Goal: Task Accomplishment & Management: Manage account settings

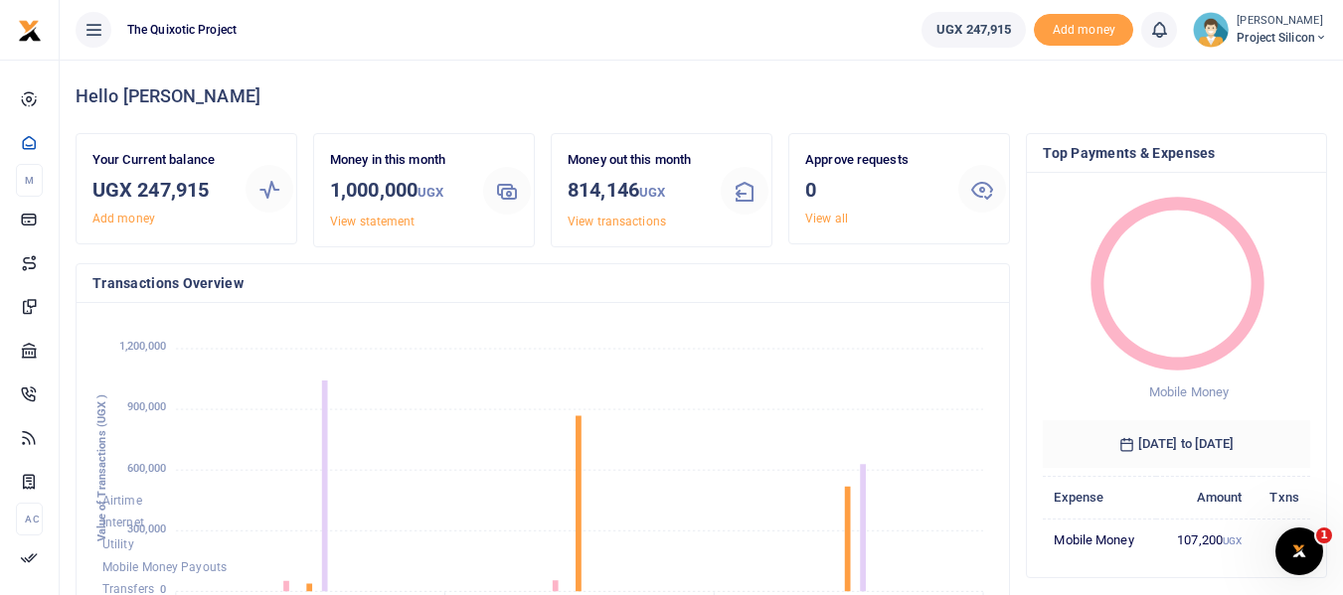
scroll to position [16, 16]
click at [1325, 33] on icon at bounding box center [1321, 38] width 12 height 14
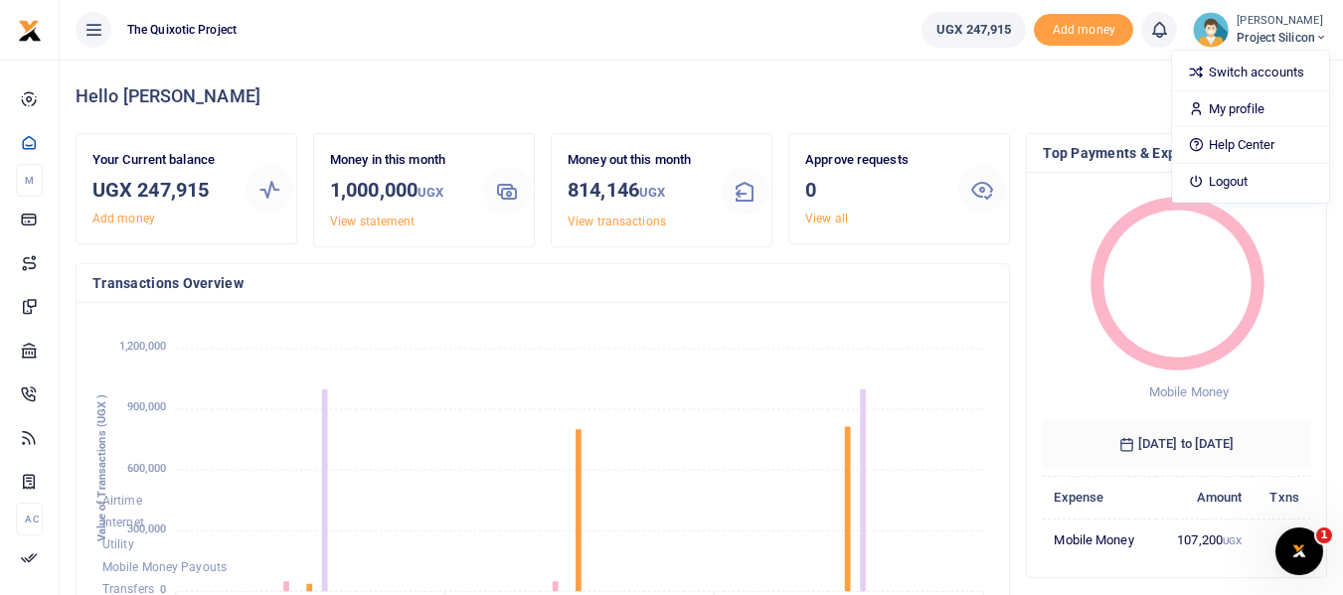
click at [1325, 33] on icon at bounding box center [1321, 38] width 12 height 14
click at [1309, 33] on span "Project Silicon" at bounding box center [1281, 38] width 90 height 18
click at [1252, 102] on link "My profile" at bounding box center [1250, 109] width 157 height 28
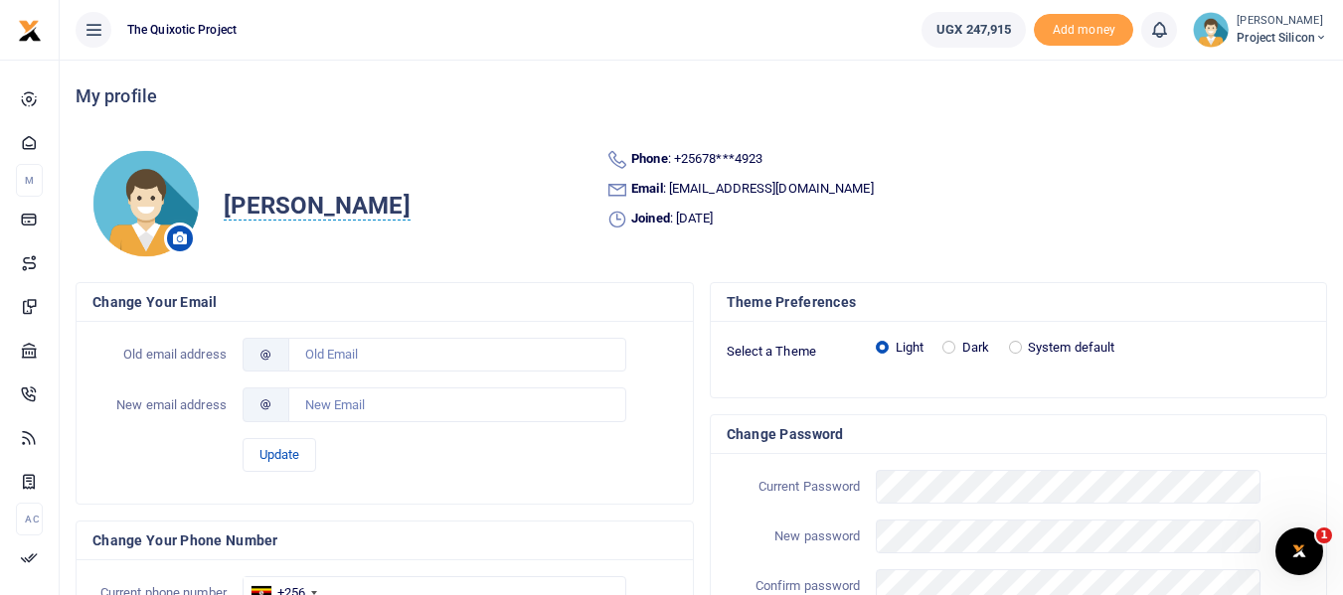
click at [354, 203] on span "[PERSON_NAME]" at bounding box center [317, 206] width 186 height 29
drag, startPoint x: 514, startPoint y: 207, endPoint x: 366, endPoint y: 213, distance: 148.2
click at [366, 213] on body "Start Dashboard M ake Payments Cards Xente Transfers Mobile Money Banks Airtime…" at bounding box center [671, 405] width 1343 height 811
click at [366, 213] on span "[PERSON_NAME]" at bounding box center [317, 206] width 186 height 29
type input "B"
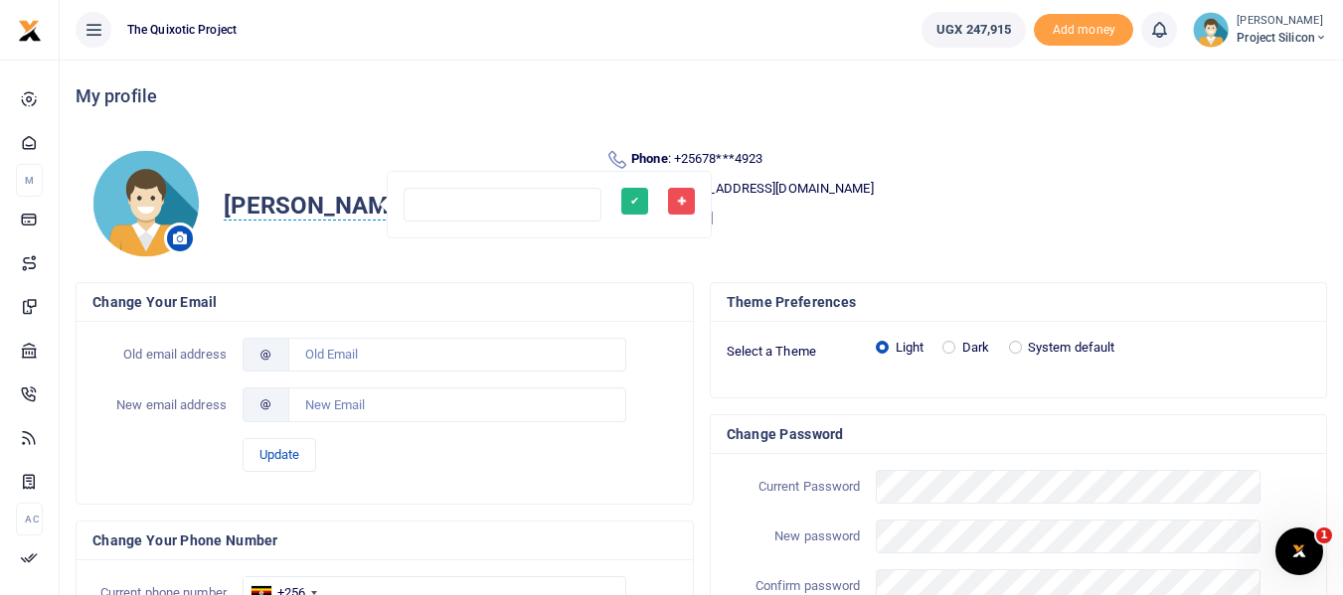
type input "g"
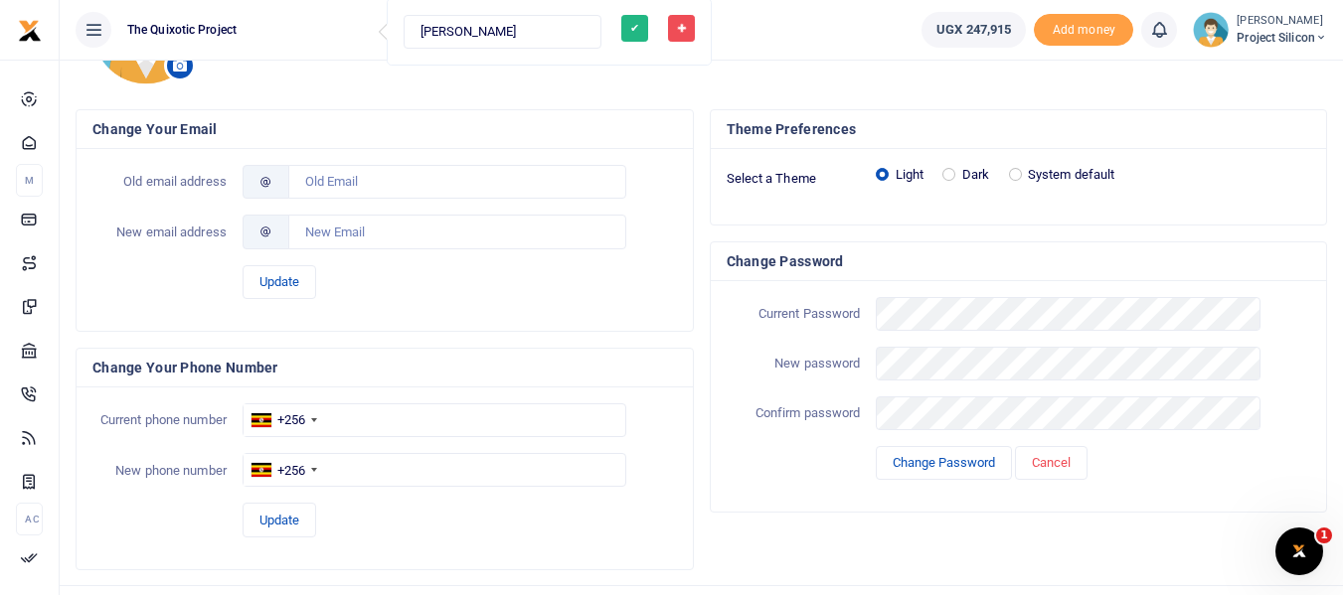
scroll to position [184, 0]
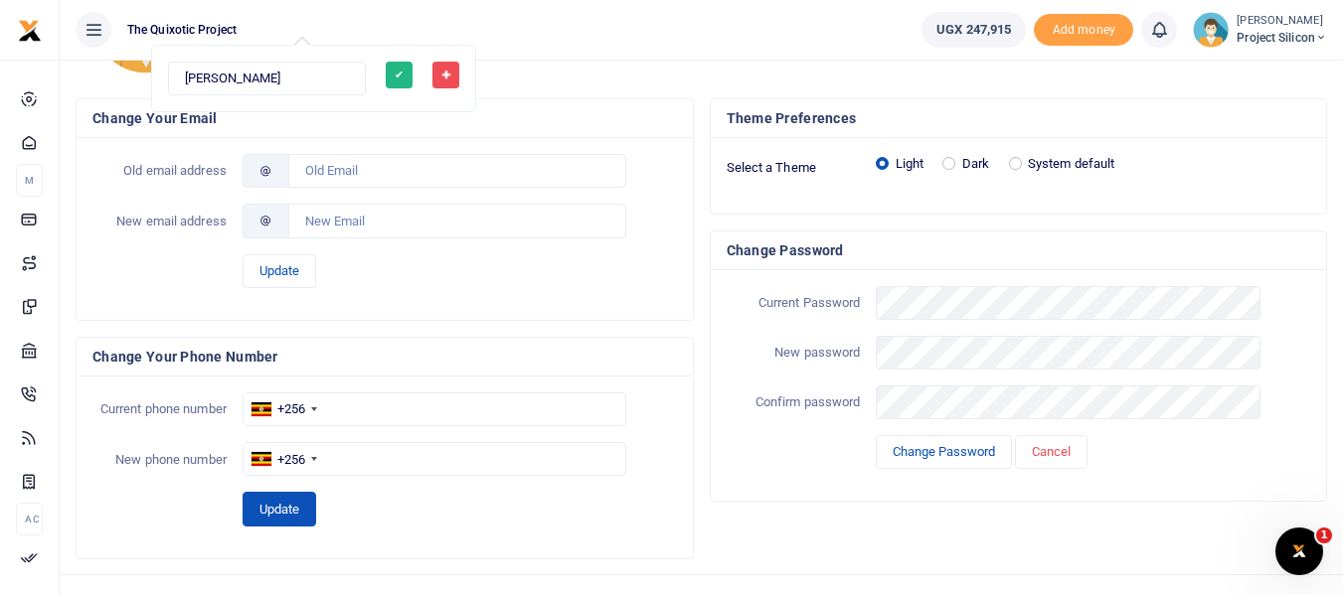
type input "[PERSON_NAME]"
click at [291, 524] on button "Update" at bounding box center [279, 509] width 74 height 34
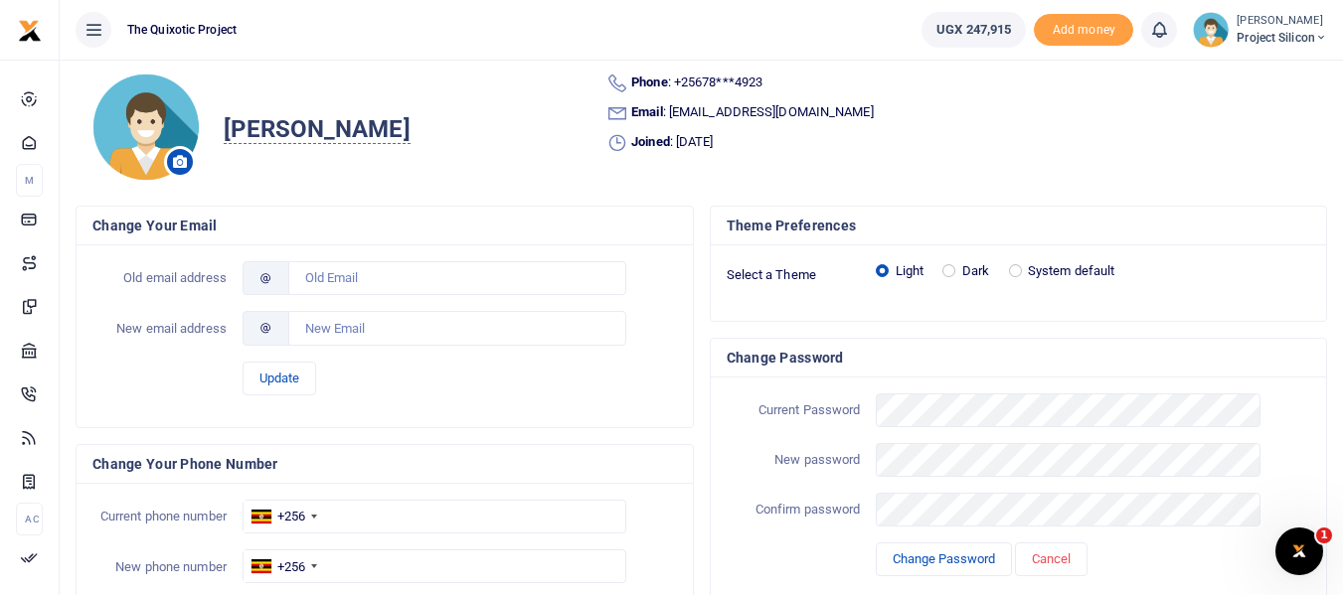
scroll to position [62, 0]
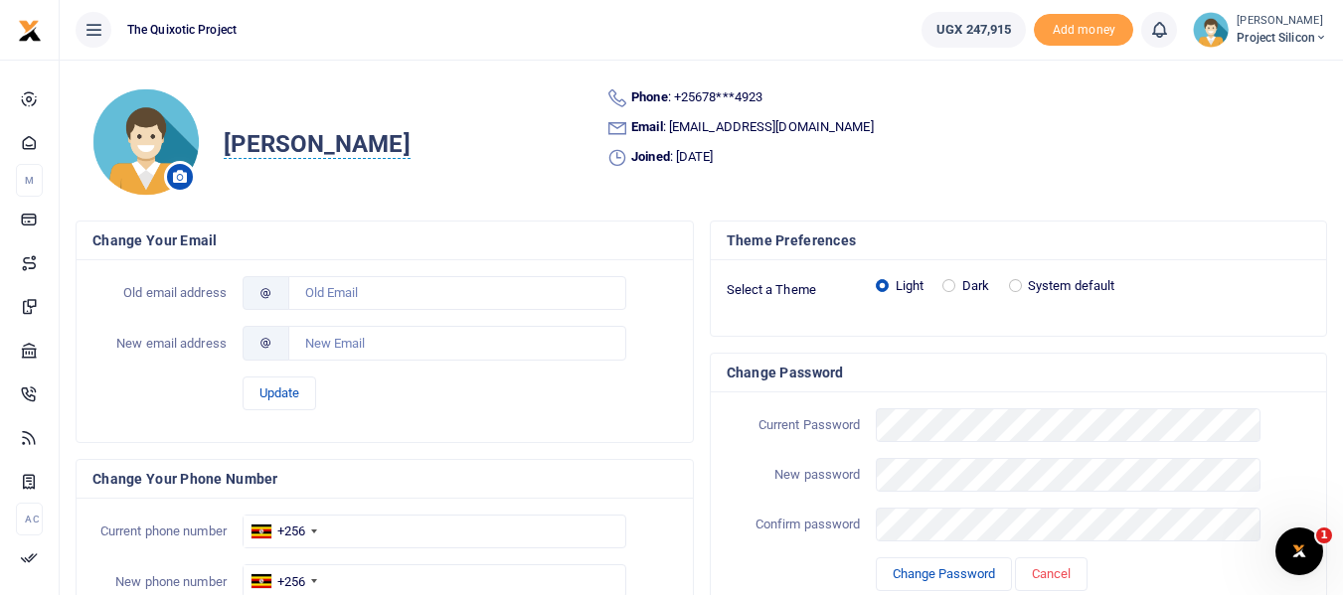
click at [1328, 34] on li "[PERSON_NAME] Project Silicon Switch accounts My profile Help Center Logout" at bounding box center [1260, 30] width 150 height 36
click at [1312, 36] on span "Project Silicon" at bounding box center [1281, 38] width 90 height 18
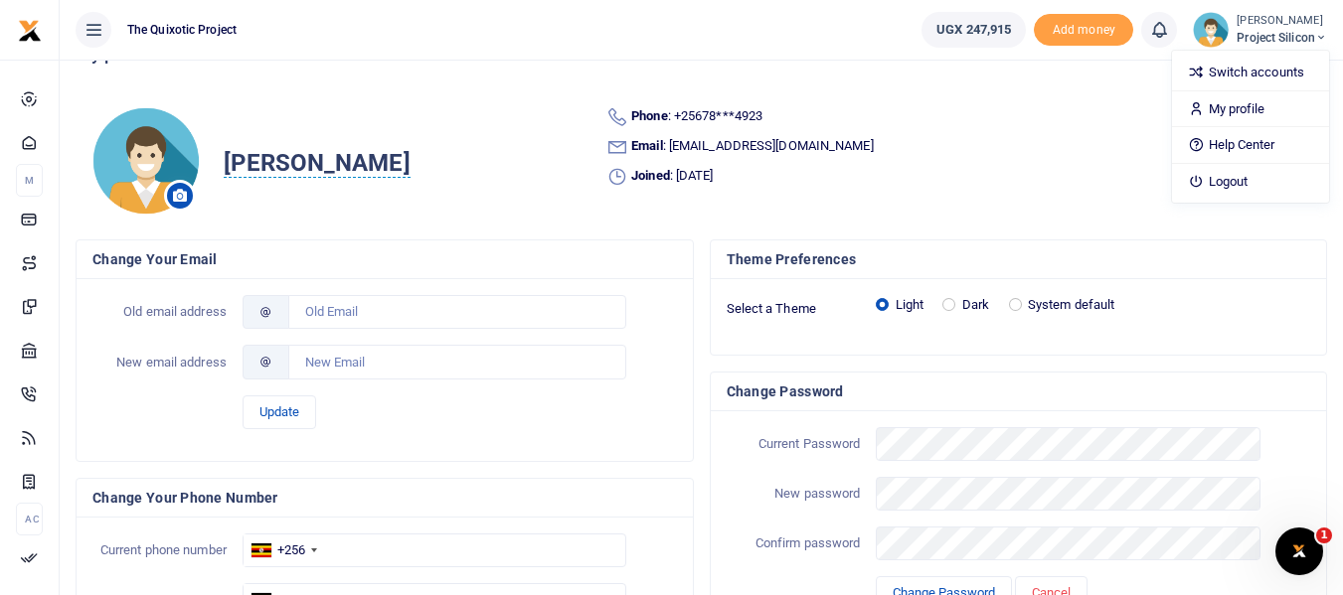
click at [120, 167] on img at bounding box center [145, 160] width 108 height 109
click at [171, 149] on img at bounding box center [145, 160] width 108 height 109
click at [89, 26] on icon at bounding box center [93, 30] width 20 height 22
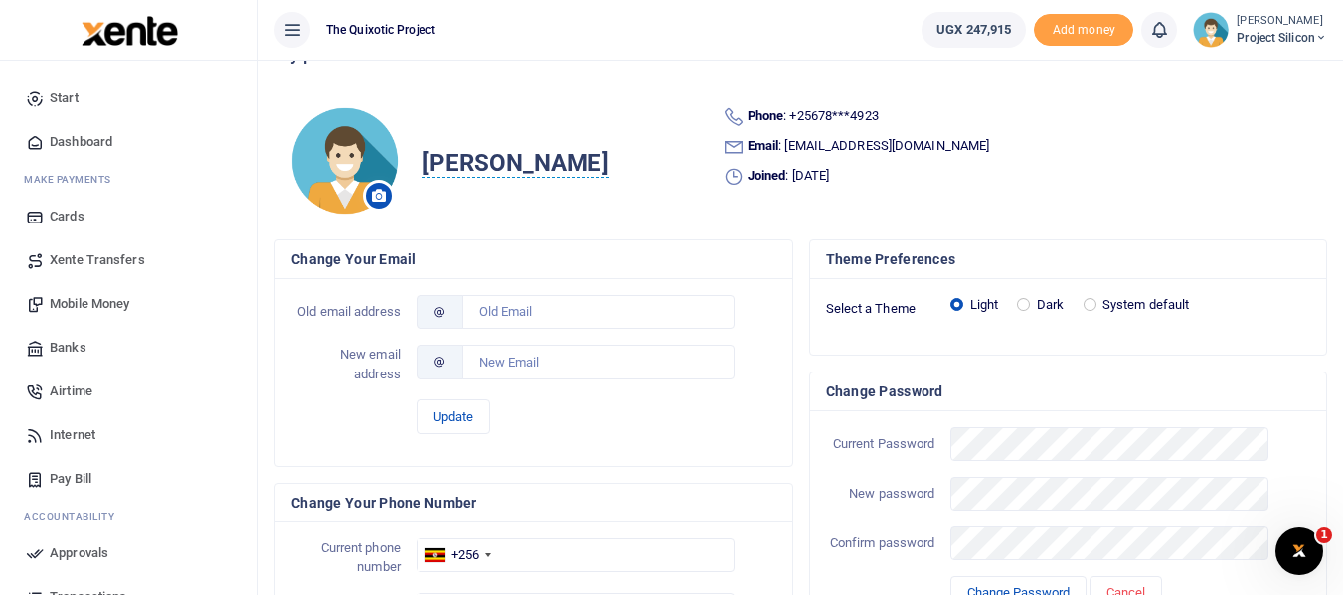
click at [289, 26] on icon at bounding box center [292, 30] width 20 height 22
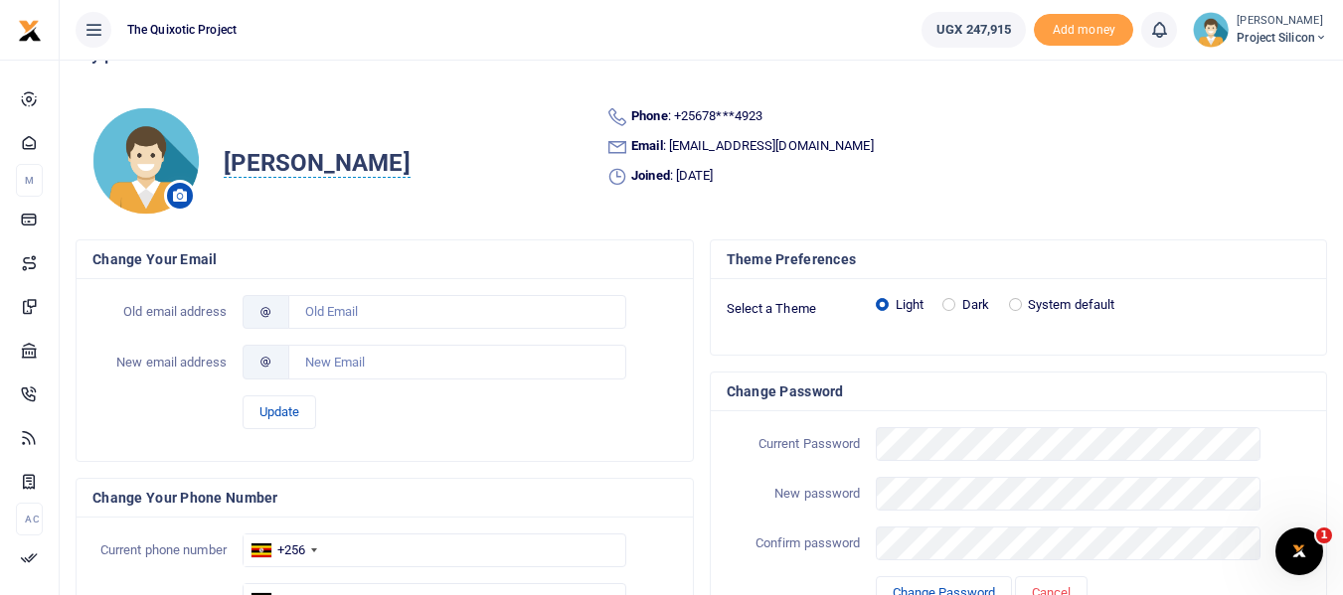
click at [322, 163] on span "[PERSON_NAME]" at bounding box center [317, 163] width 186 height 29
drag, startPoint x: 537, startPoint y: 163, endPoint x: 369, endPoint y: 169, distance: 168.1
click at [369, 169] on body "Start Dashboard M ake Payments Cards Xente Transfers Mobile Money Banks Airtime…" at bounding box center [671, 362] width 1343 height 811
click at [344, 164] on span "[PERSON_NAME]" at bounding box center [317, 163] width 186 height 29
click at [522, 162] on input "[PERSON_NAME]" at bounding box center [502, 162] width 198 height 34
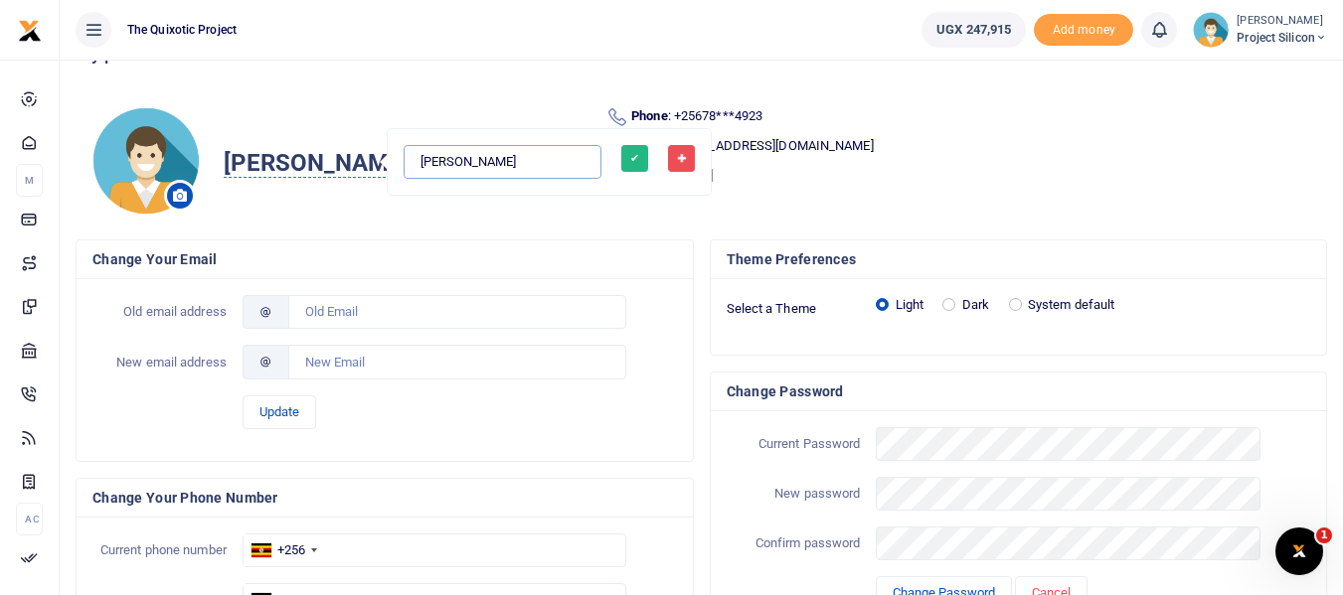
type input "[PERSON_NAME]"
click at [621, 162] on button "✔" at bounding box center [634, 158] width 27 height 27
